Goal: Use online tool/utility: Utilize a website feature to perform a specific function

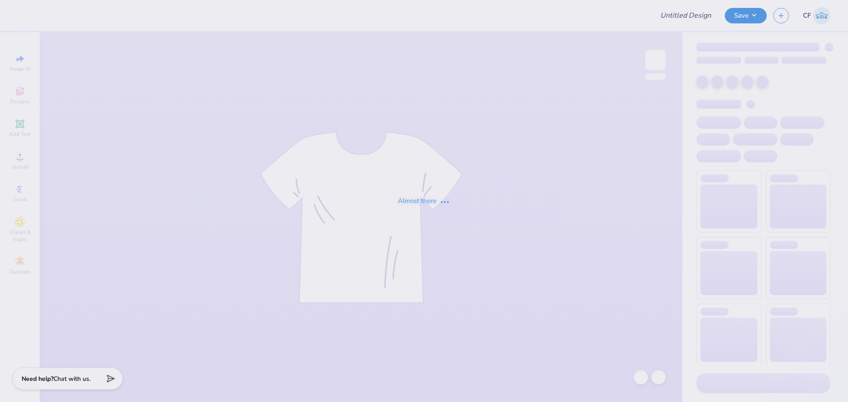
type input "Bid Day Shirt"
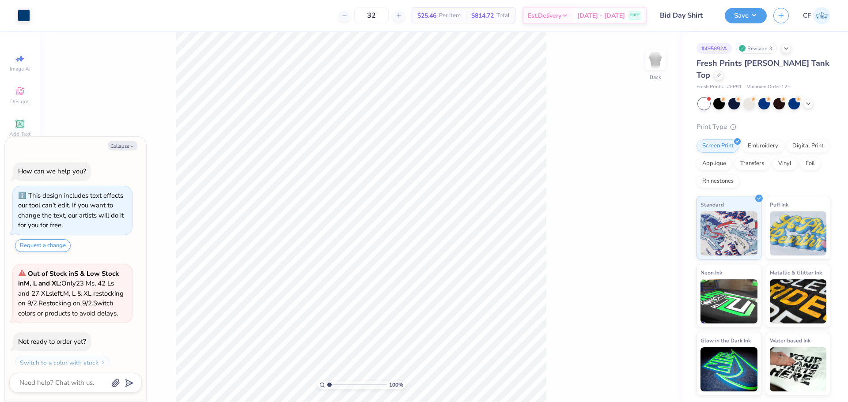
scroll to position [35, 0]
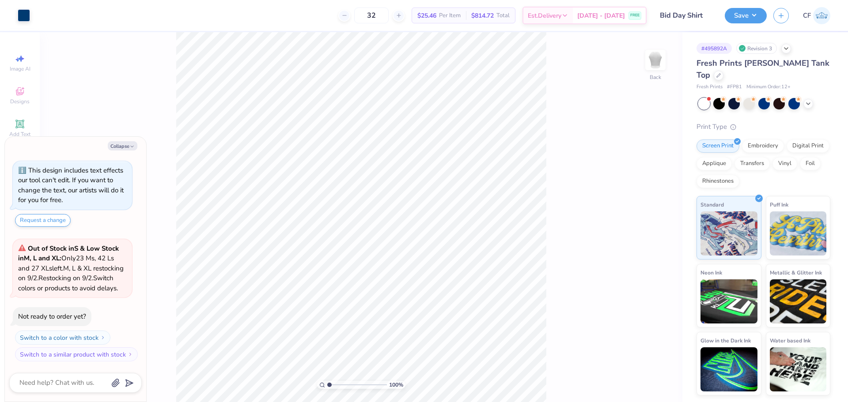
click at [122, 151] on div "Collapse How can we help you? This design includes text effects our tool can't …" at bounding box center [75, 269] width 141 height 265
click at [121, 148] on button "Collapse" at bounding box center [123, 145] width 30 height 9
type textarea "x"
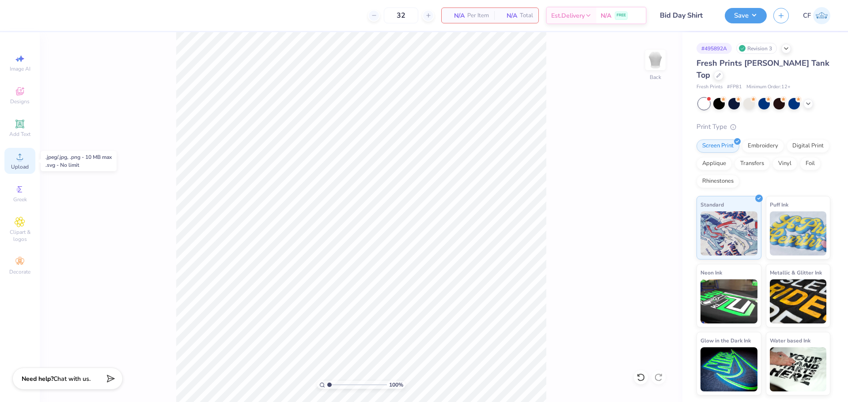
click at [16, 154] on icon at bounding box center [20, 156] width 11 height 11
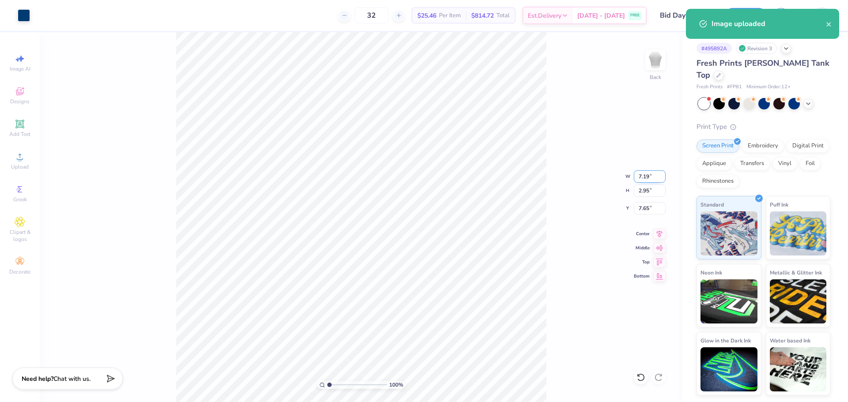
click at [645, 175] on input "7.19" at bounding box center [650, 176] width 32 height 12
type input "7.00"
type input "2.87"
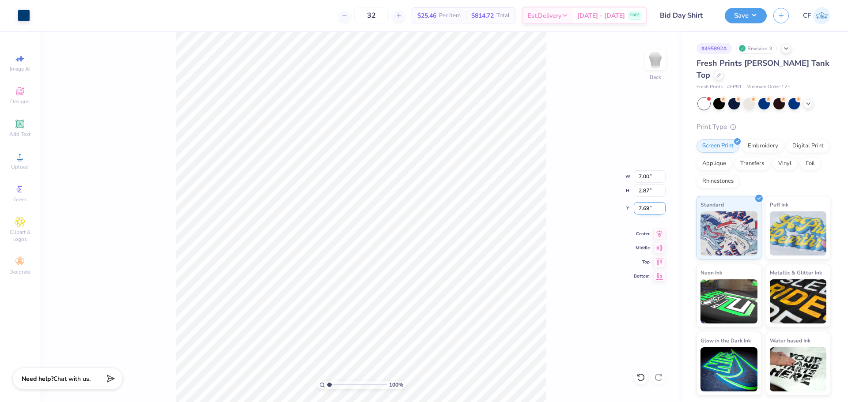
click at [645, 210] on input "7.69" at bounding box center [650, 208] width 32 height 12
type input "3.00"
click at [741, 19] on button "Save" at bounding box center [746, 14] width 42 height 15
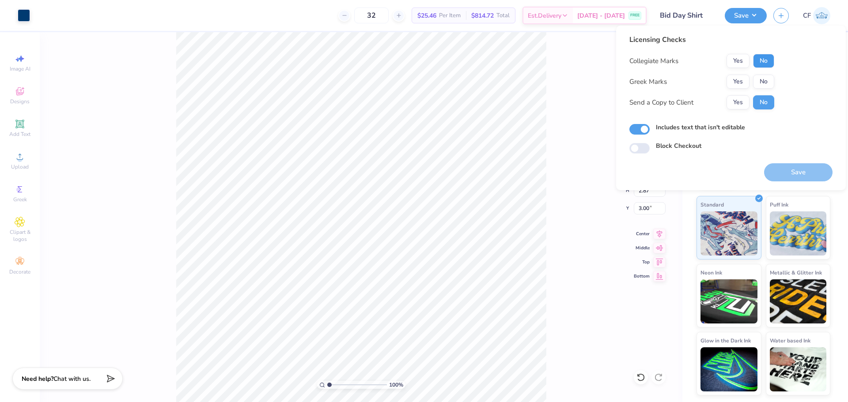
click at [757, 59] on button "No" at bounding box center [763, 61] width 21 height 14
click at [742, 86] on button "Yes" at bounding box center [737, 82] width 23 height 14
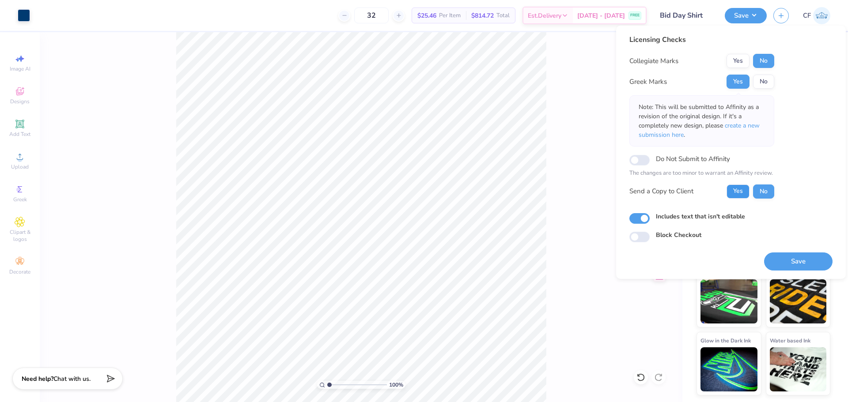
click at [739, 188] on button "Yes" at bounding box center [737, 192] width 23 height 14
click at [786, 260] on button "Save" at bounding box center [798, 262] width 68 height 18
